Goal: Transaction & Acquisition: Purchase product/service

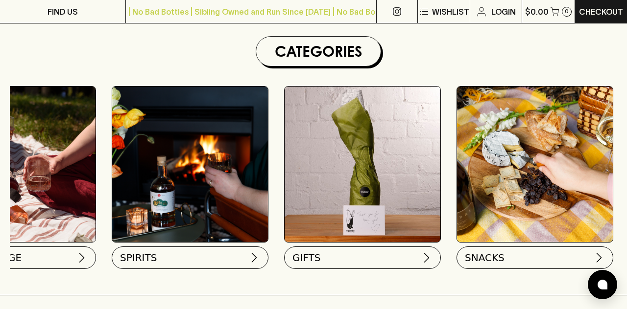
scroll to position [0, 785]
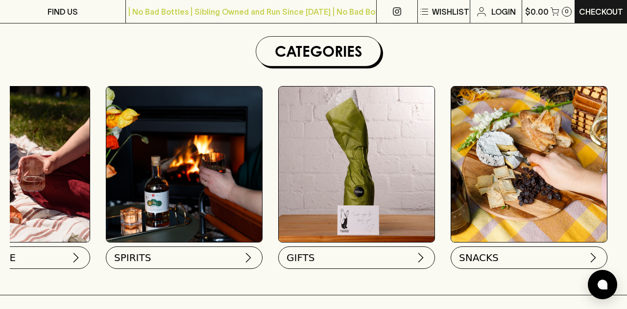
click at [526, 168] on img at bounding box center [529, 165] width 156 height 156
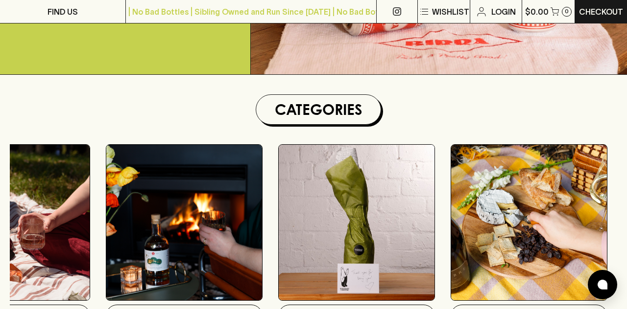
scroll to position [224, 0]
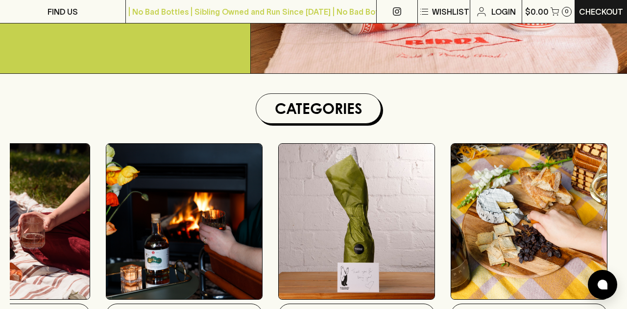
click at [528, 220] on img at bounding box center [529, 222] width 156 height 156
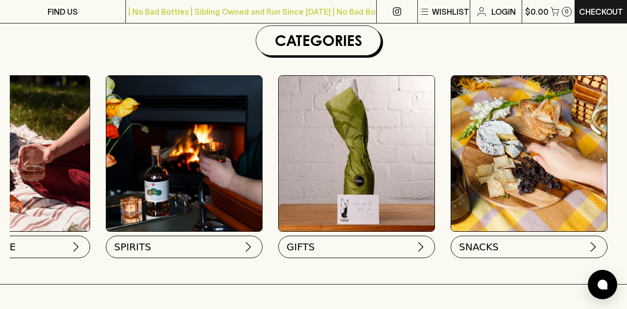
click at [494, 245] on span "SNACKS" at bounding box center [479, 247] width 40 height 14
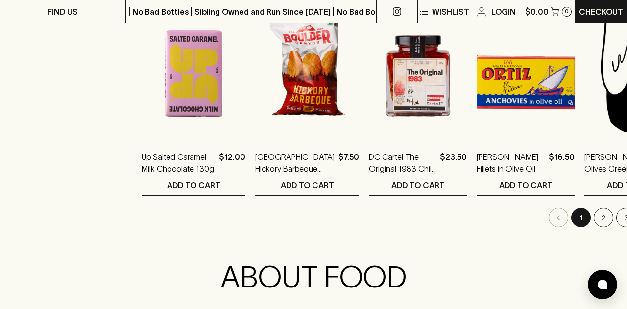
scroll to position [1012, 0]
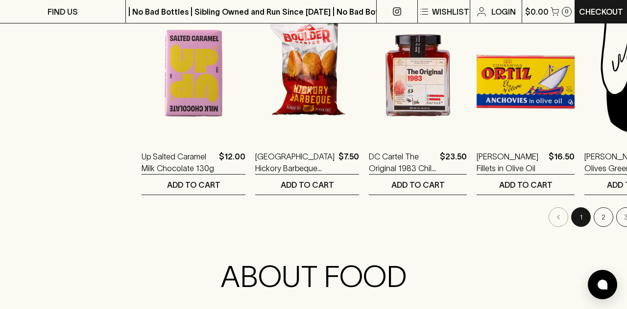
click at [593, 215] on button "2" at bounding box center [603, 218] width 20 height 20
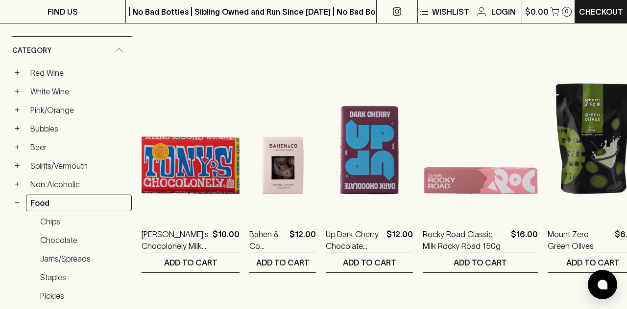
scroll to position [154, 0]
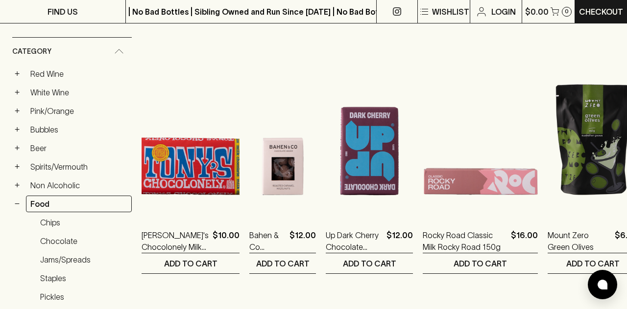
click at [275, 167] on img at bounding box center [282, 129] width 67 height 171
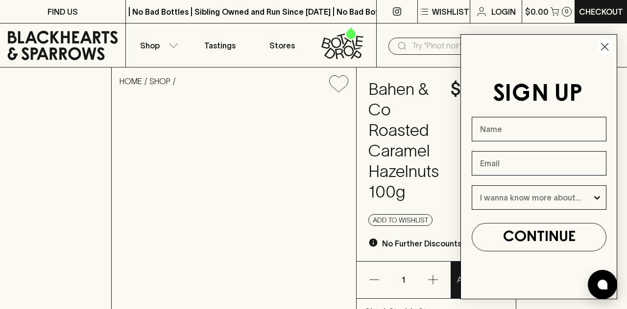
click at [608, 50] on icon "Close dialog" at bounding box center [604, 47] width 7 height 7
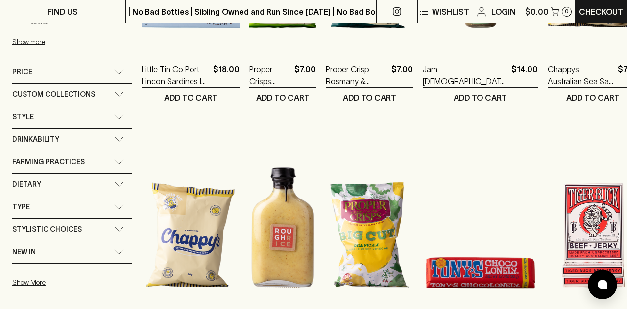
scroll to position [579, 0]
